Goal: Task Accomplishment & Management: Manage account settings

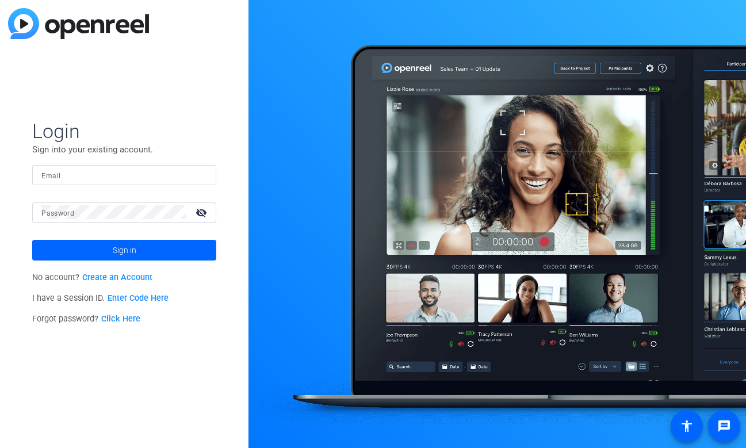
click at [116, 180] on input "Email" at bounding box center [124, 175] width 166 height 14
click at [195, 176] on img at bounding box center [197, 175] width 8 height 14
type input "[EMAIL_ADDRESS][DOMAIN_NAME]"
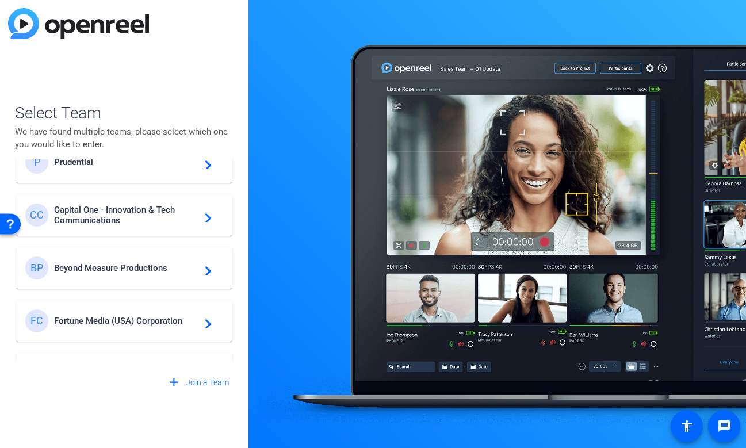
scroll to position [243, 0]
click at [164, 216] on span "Capital One - Innovation & Tech Communications" at bounding box center [126, 214] width 144 height 21
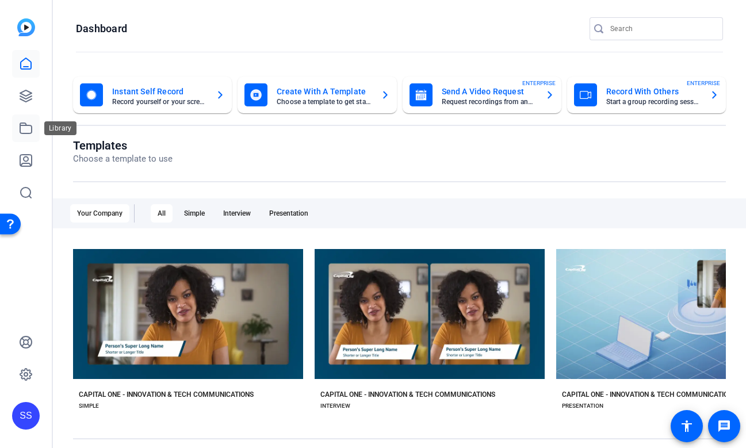
click at [30, 125] on icon at bounding box center [26, 128] width 12 height 10
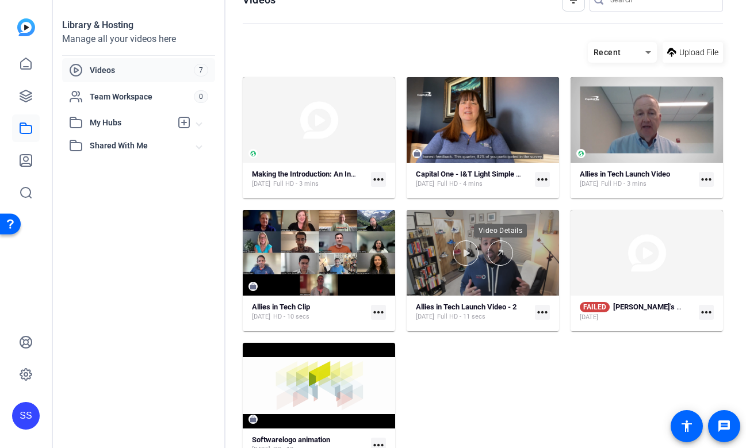
scroll to position [22, 0]
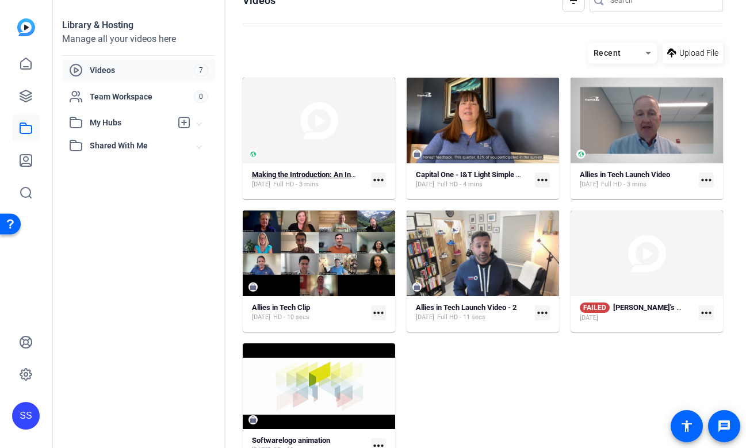
click at [330, 171] on strong "Making the Introduction: An Interview With AX Leader [PERSON_NAME]" at bounding box center [369, 174] width 235 height 9
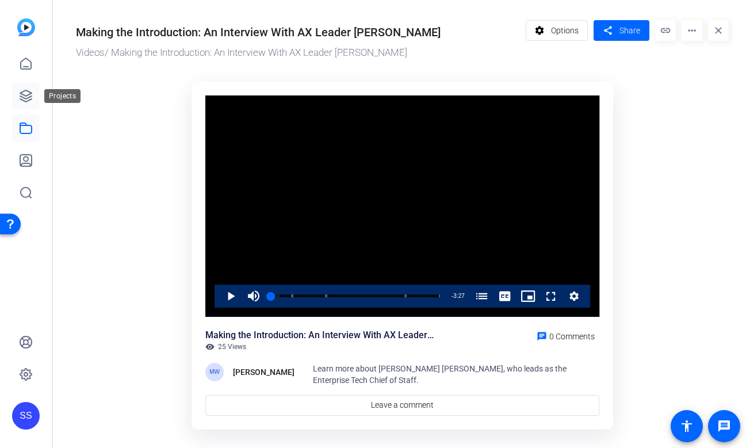
click at [24, 97] on icon at bounding box center [26, 96] width 14 height 14
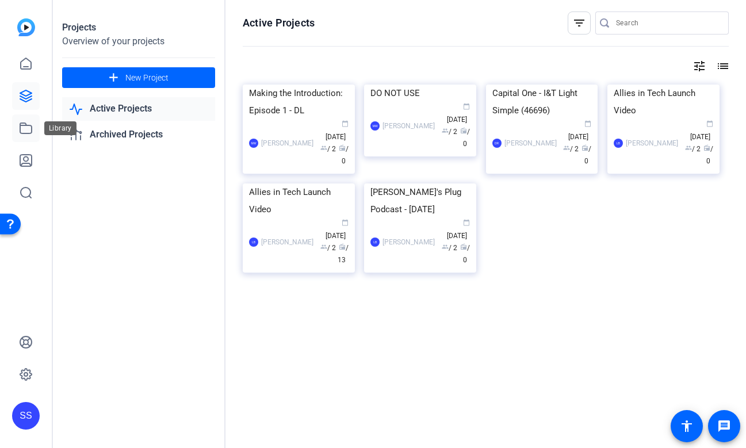
click at [17, 136] on link at bounding box center [26, 128] width 28 height 28
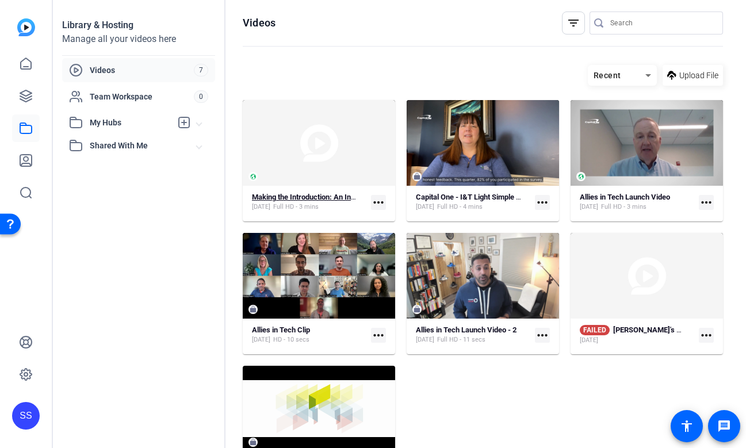
click at [298, 201] on div "Making the Introduction: An Interview With AX Leader [PERSON_NAME]" at bounding box center [305, 197] width 106 height 9
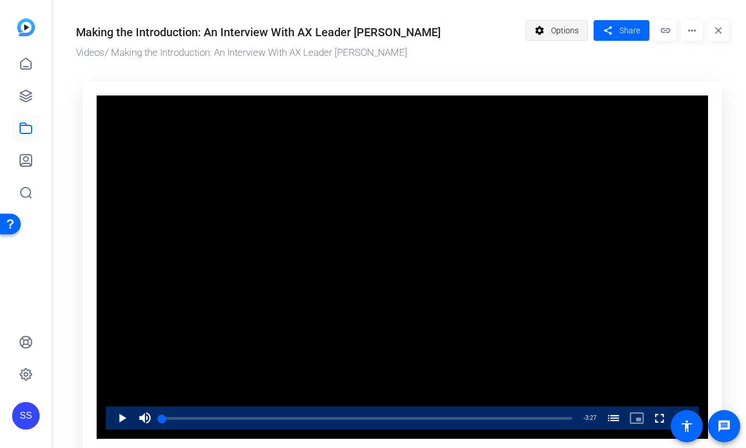
click at [567, 29] on span "Options" at bounding box center [565, 31] width 28 height 22
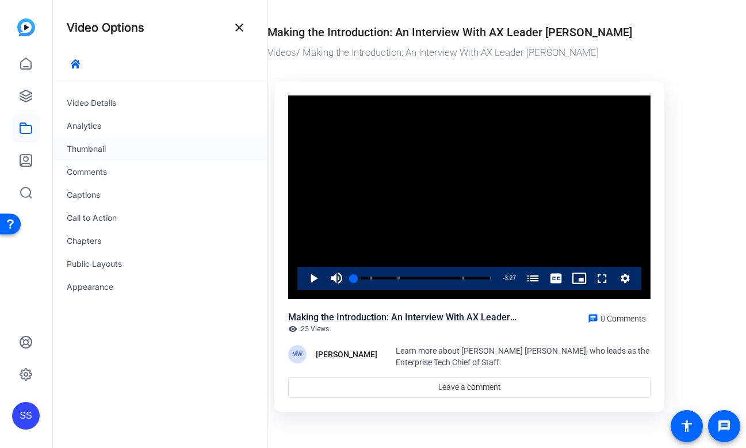
click at [106, 147] on div "Thumbnail" at bounding box center [160, 148] width 214 height 23
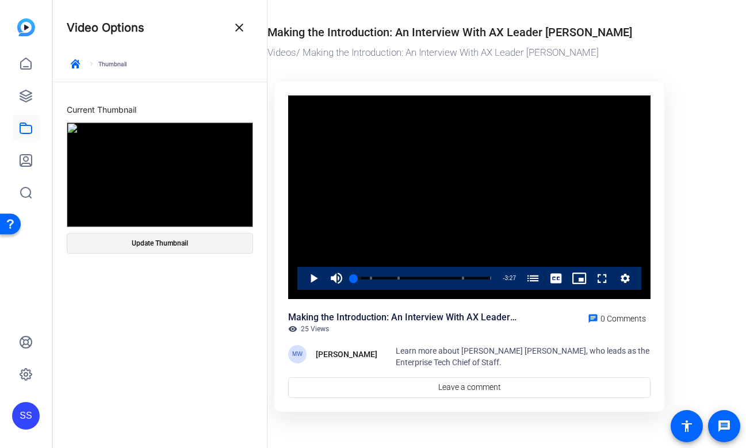
click at [146, 239] on span "Update Thumbnail" at bounding box center [160, 243] width 56 height 9
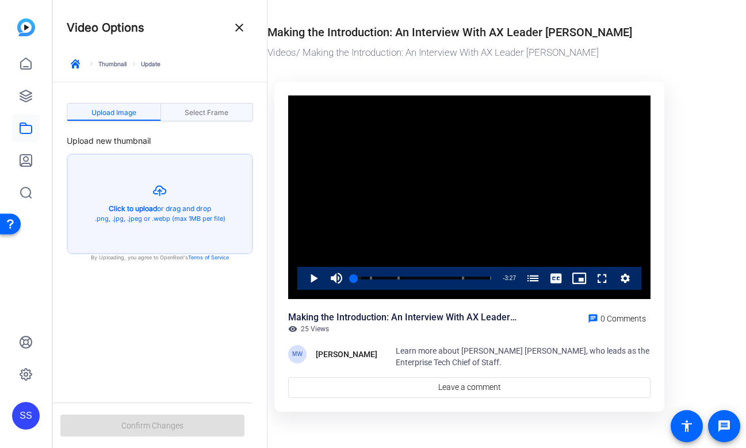
click at [218, 109] on span "Select Frame" at bounding box center [207, 112] width 44 height 7
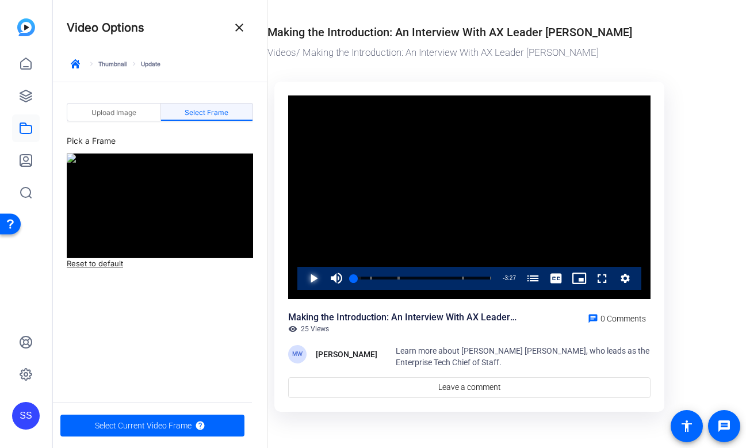
click at [302, 284] on span "Video Player" at bounding box center [302, 278] width 0 height 23
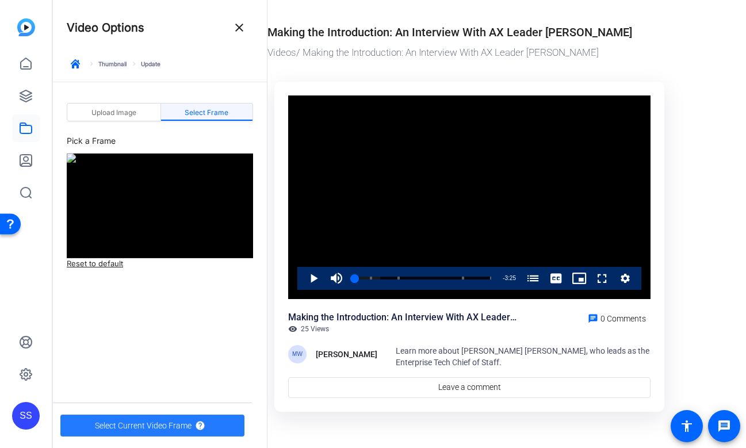
click at [146, 419] on span "Select Current Video Frame" at bounding box center [143, 426] width 97 height 22
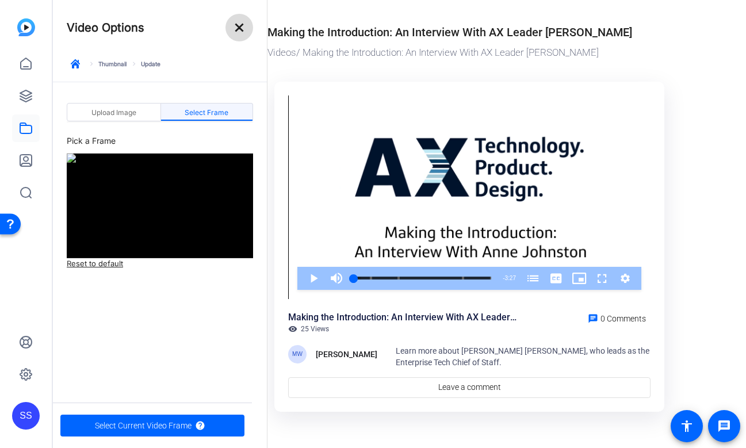
click at [240, 30] on mat-icon "close" at bounding box center [239, 28] width 14 height 14
